Goal: Navigation & Orientation: Find specific page/section

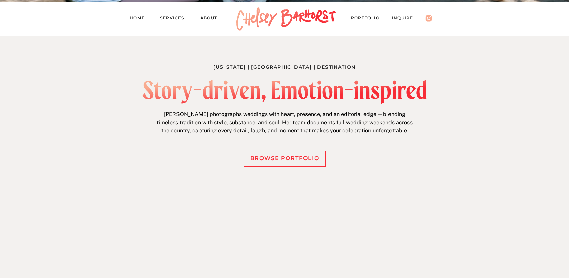
scroll to position [240, 0]
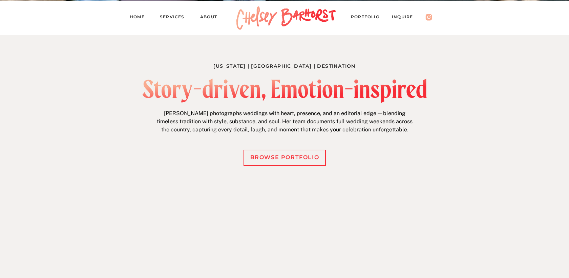
drag, startPoint x: 256, startPoint y: 109, endPoint x: 323, endPoint y: 131, distance: 70.1
click at [321, 129] on p "Chelsey photographs weddings with heart, presence, and an editorial edge — blen…" at bounding box center [284, 122] width 260 height 26
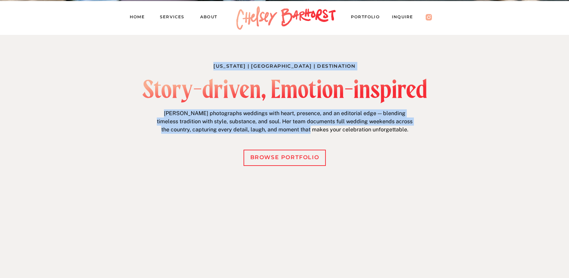
drag, startPoint x: 323, startPoint y: 132, endPoint x: 248, endPoint y: 69, distance: 97.5
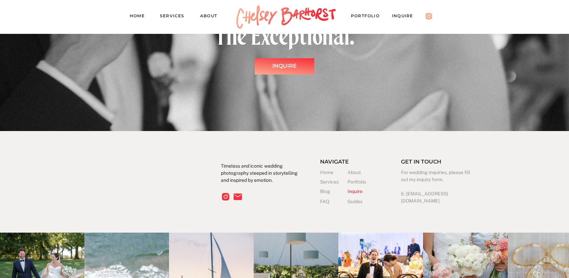
scroll to position [2019, 0]
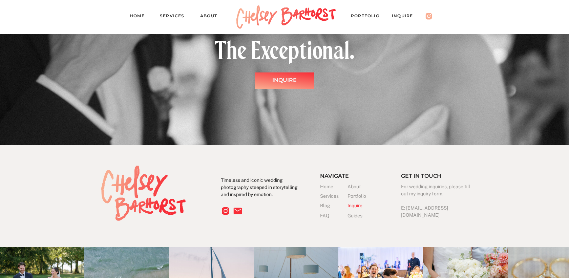
click at [361, 15] on nav "PORTFOLIO" at bounding box center [368, 16] width 35 height 9
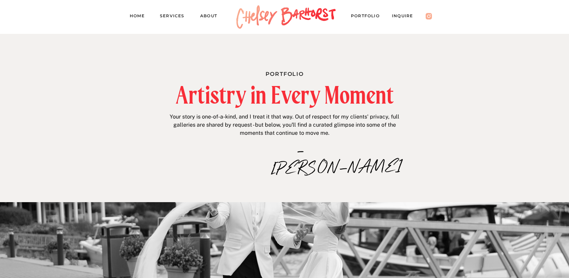
click at [158, 88] on h2 "Artistry in Every Moment" at bounding box center [284, 94] width 290 height 23
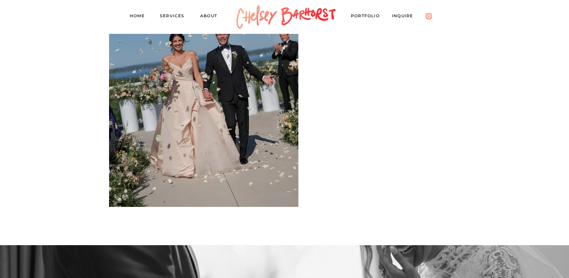
scroll to position [1578, 0]
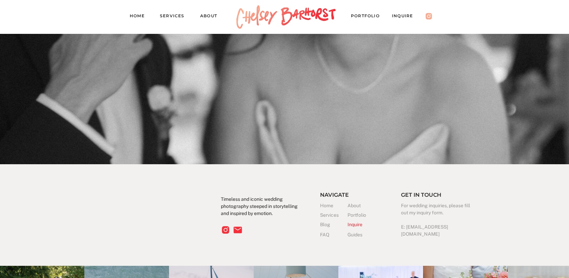
scroll to position [6593, 0]
